Goal: Task Accomplishment & Management: Use online tool/utility

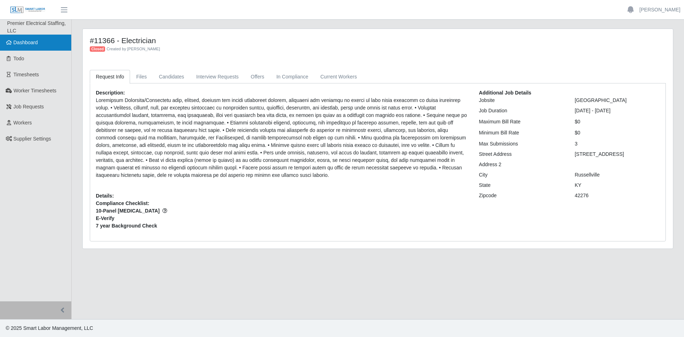
click at [42, 46] on link "Dashboard" at bounding box center [35, 43] width 71 height 16
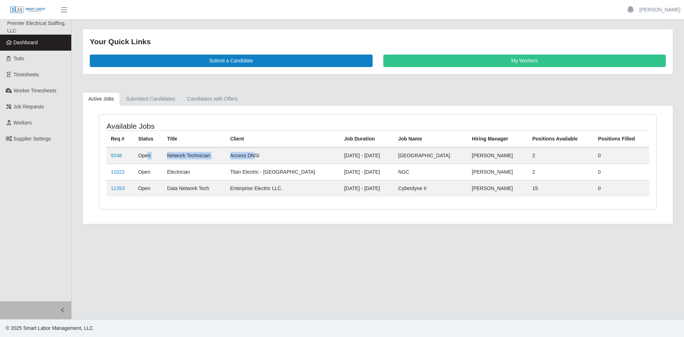
drag, startPoint x: 277, startPoint y: 155, endPoint x: 149, endPoint y: 157, distance: 127.5
click at [149, 157] on tr "9248 Open Network Technician Access DNSI [DATE] - [DATE] Oxford [PERSON_NAME] 2…" at bounding box center [377, 155] width 542 height 17
drag, startPoint x: 219, startPoint y: 171, endPoint x: 365, endPoint y: 173, distance: 146.0
click at [390, 172] on tr "11022 Open Electrician Titan Electric - [GEOGRAPHIC_DATA] [DATE] - [DATE] NGC […" at bounding box center [377, 171] width 542 height 16
click at [358, 175] on td "[DATE] - [DATE]" at bounding box center [367, 171] width 54 height 16
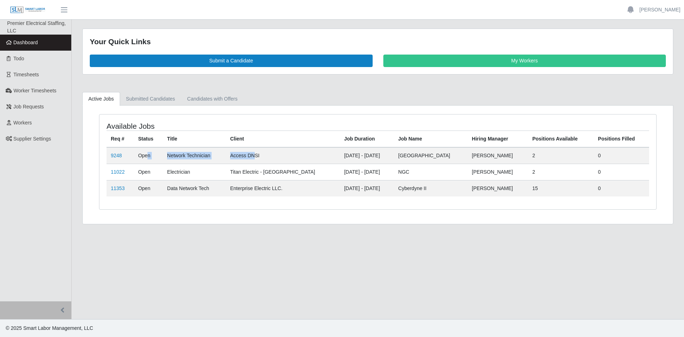
click at [279, 171] on td "Titan Electric - [GEOGRAPHIC_DATA]" at bounding box center [283, 171] width 114 height 16
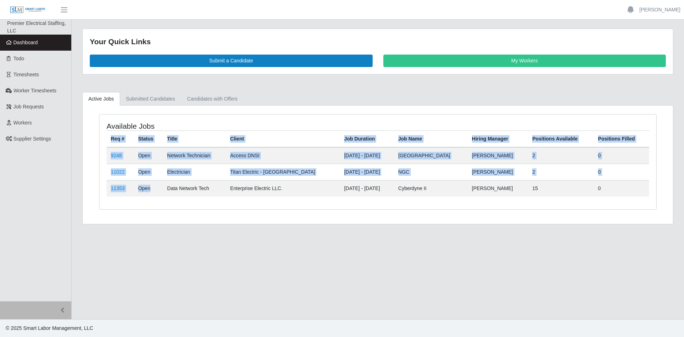
drag, startPoint x: 167, startPoint y: 188, endPoint x: 598, endPoint y: 200, distance: 431.8
click at [598, 200] on div "Available Jobs Req # Status Title Client Job Duration Job Name Hiring Manager P…" at bounding box center [377, 161] width 557 height 95
